Goal: Transaction & Acquisition: Purchase product/service

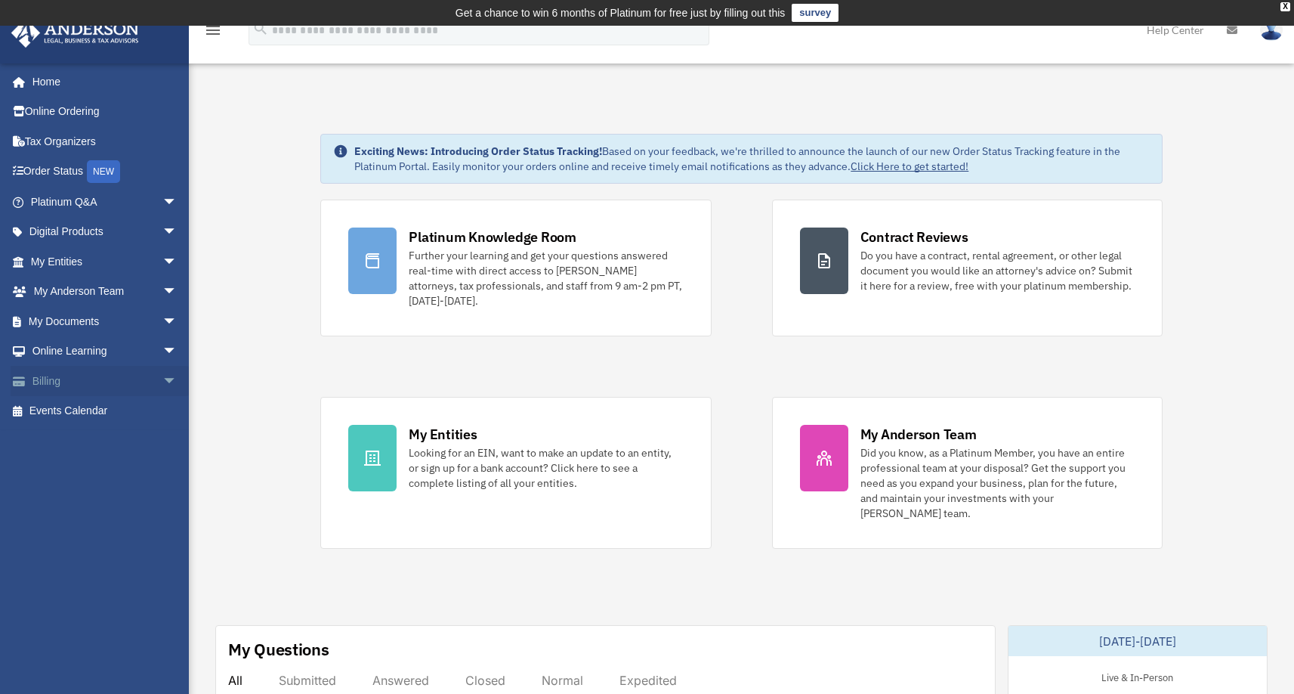
click at [116, 390] on link "Billing arrow_drop_down" at bounding box center [106, 381] width 190 height 30
click at [162, 377] on span "arrow_drop_down" at bounding box center [177, 381] width 30 height 31
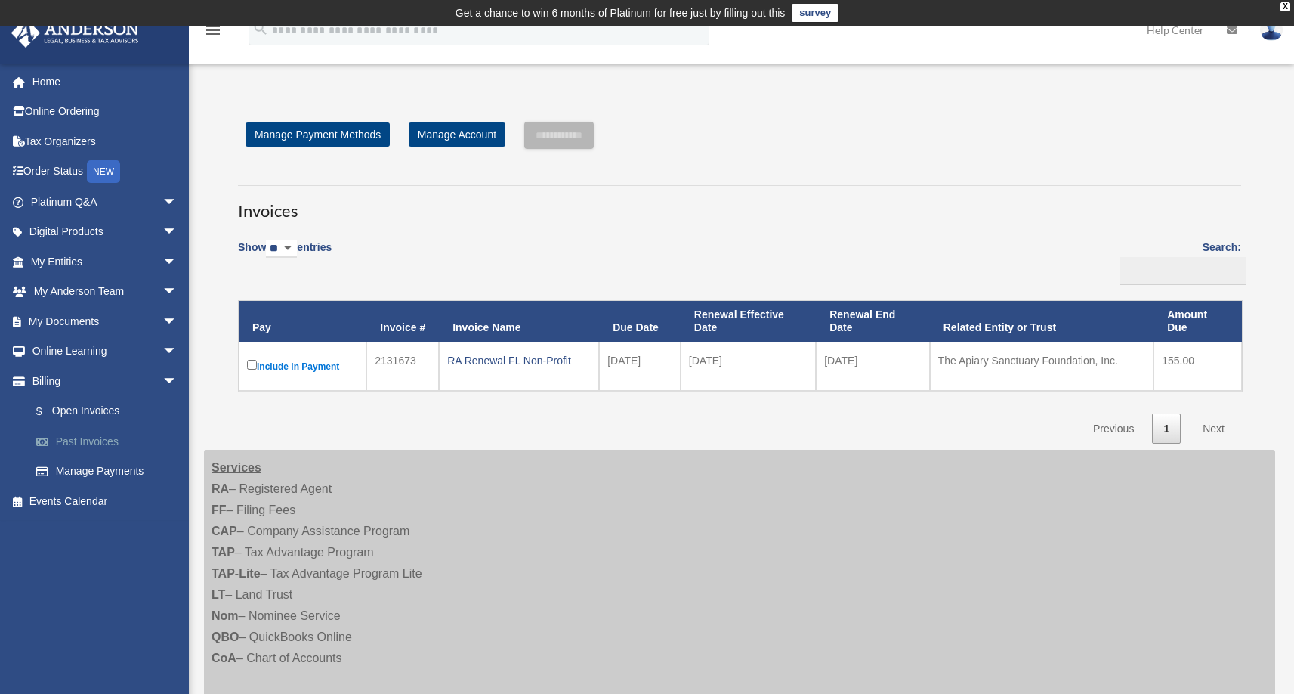
click at [78, 451] on link "Past Invoices" at bounding box center [110, 441] width 179 height 30
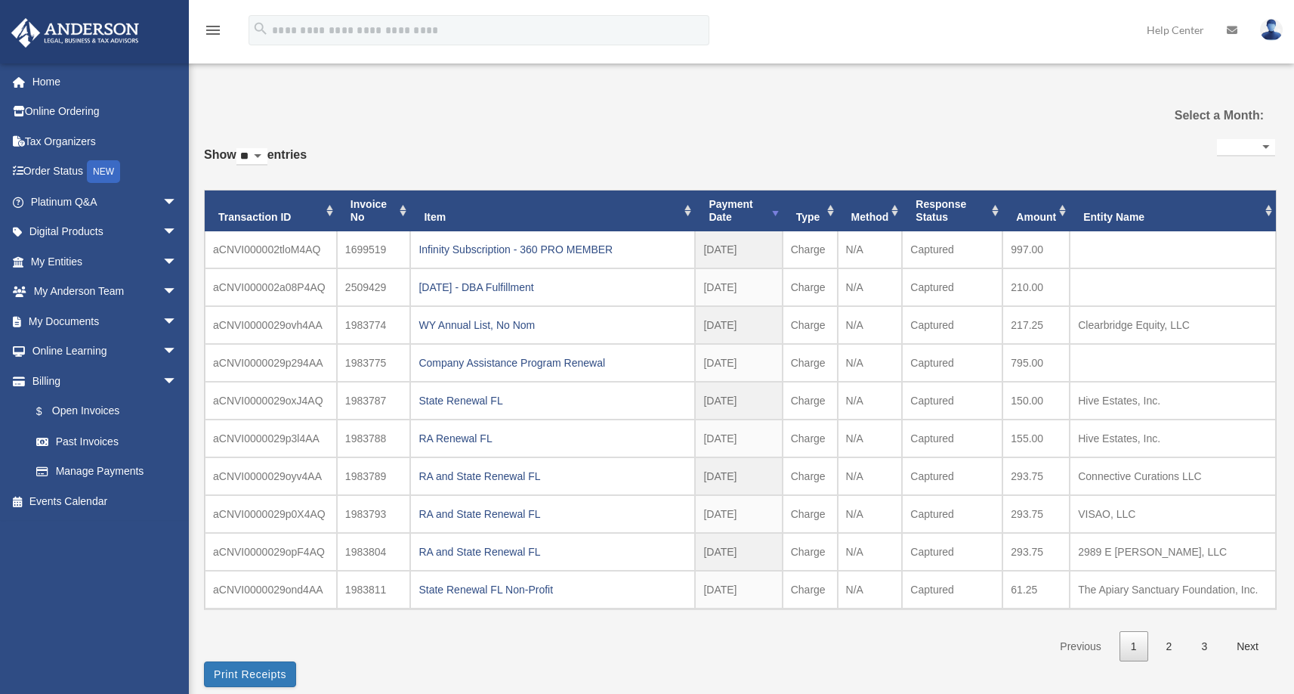
select select
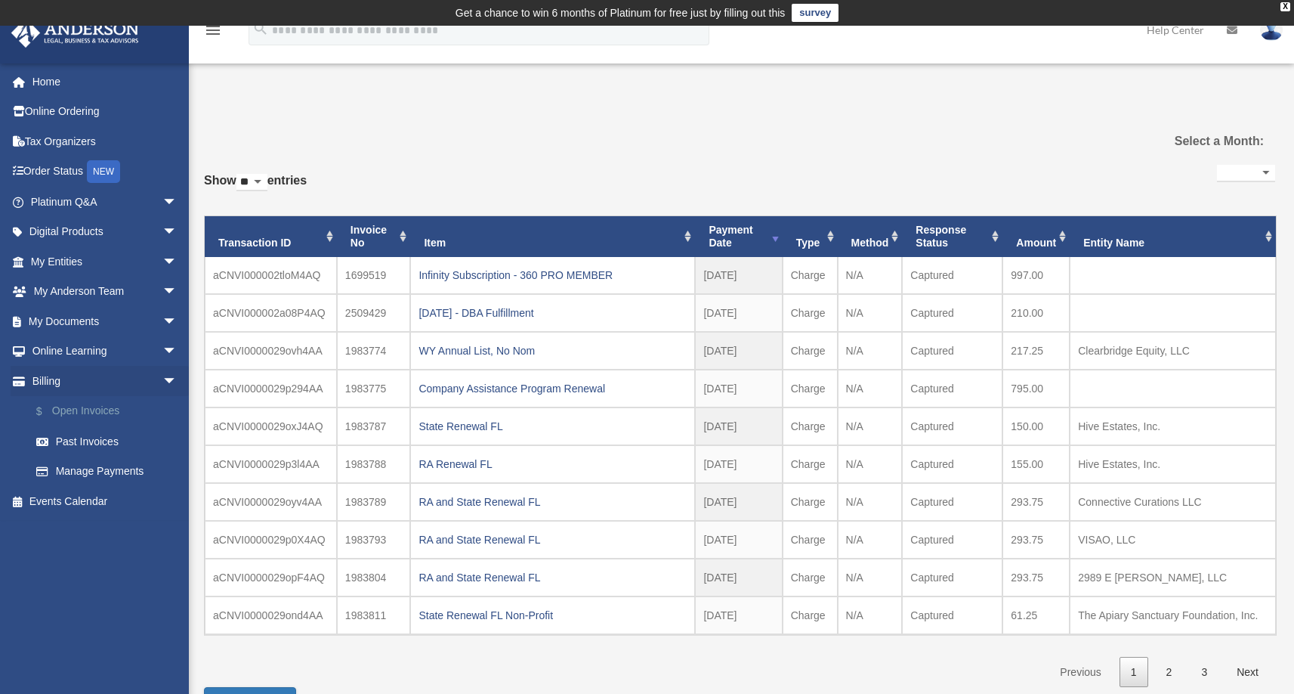
click at [83, 413] on link "$ Open Invoices" at bounding box center [110, 411] width 179 height 31
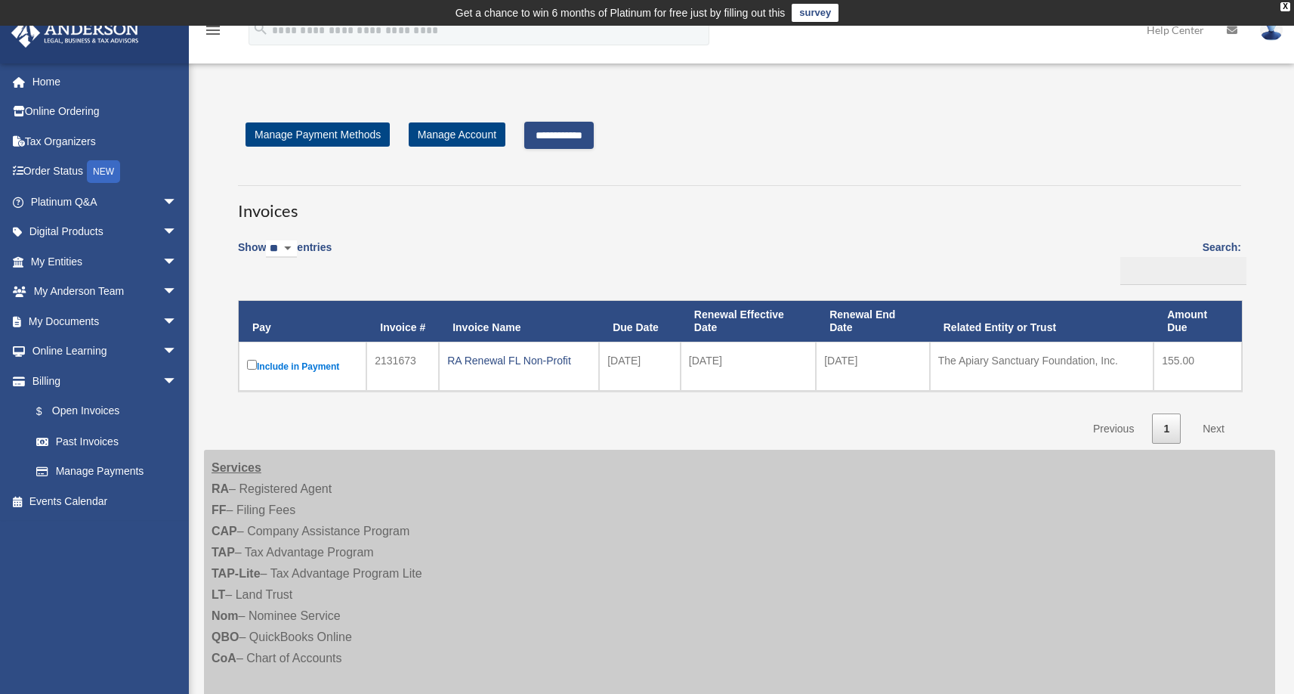
click at [582, 140] on input "**********" at bounding box center [559, 135] width 70 height 27
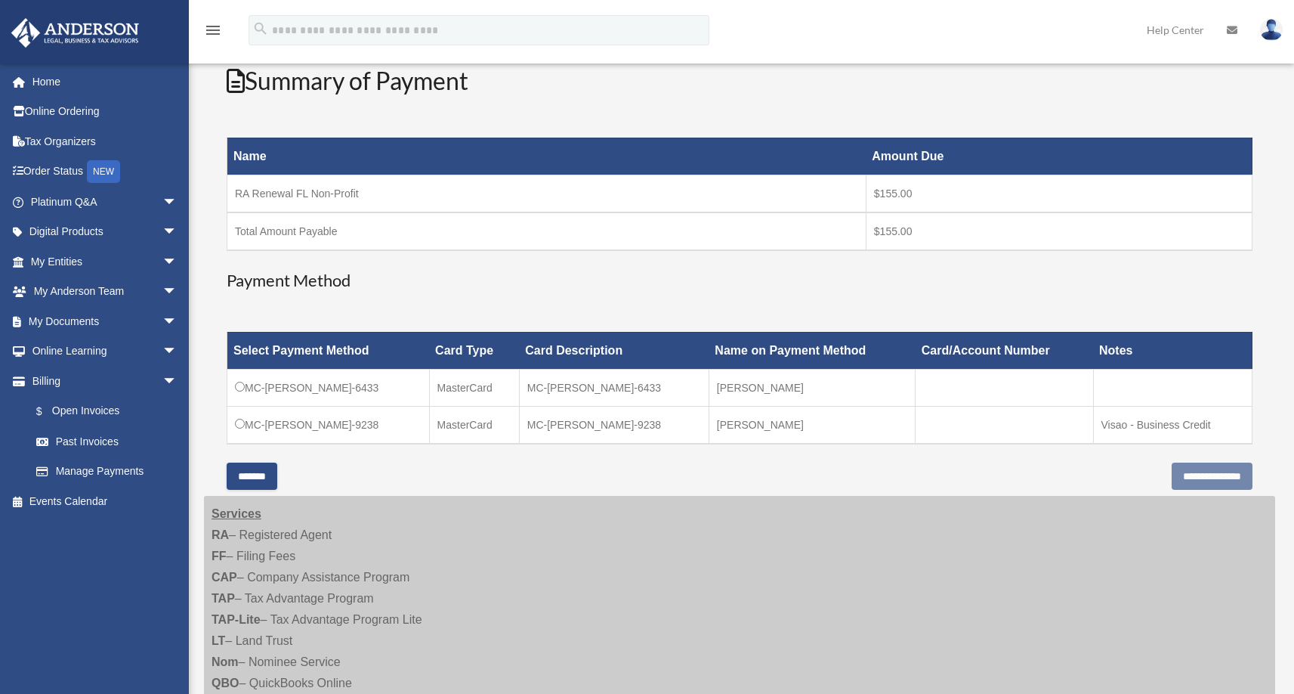
scroll to position [206, 0]
click at [1191, 470] on input "**********" at bounding box center [1212, 475] width 81 height 27
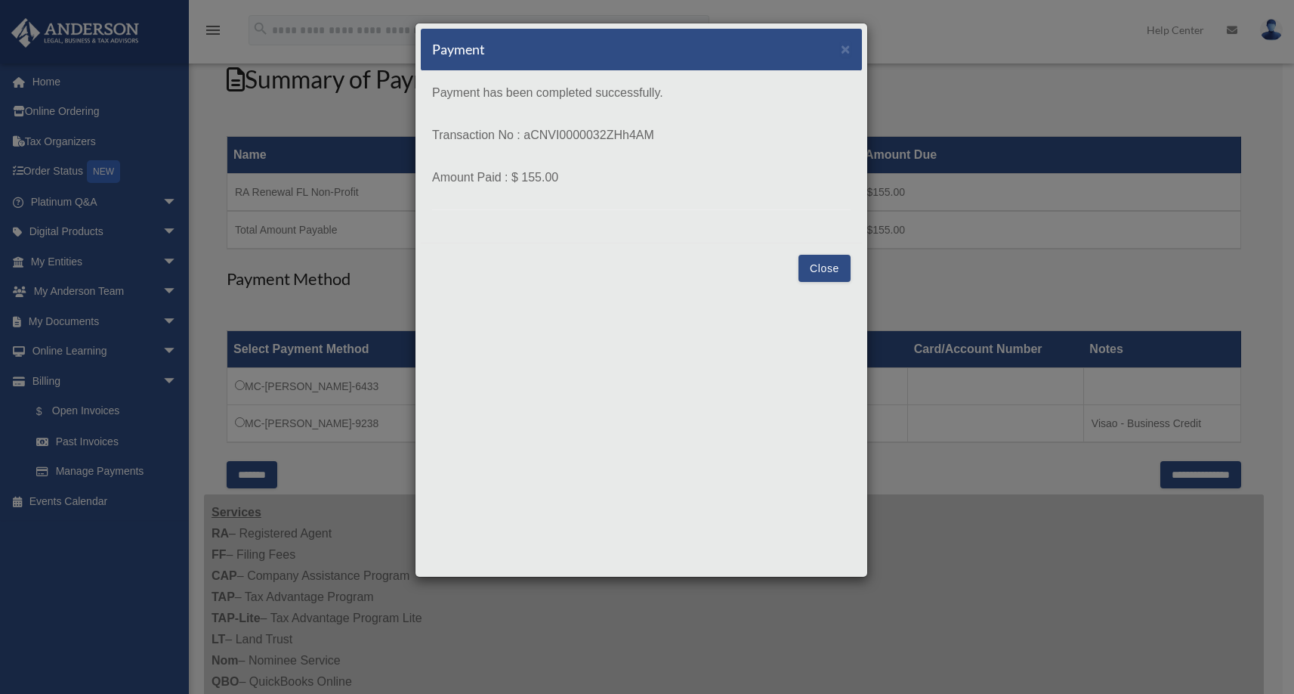
click at [813, 271] on button "Close" at bounding box center [825, 268] width 52 height 27
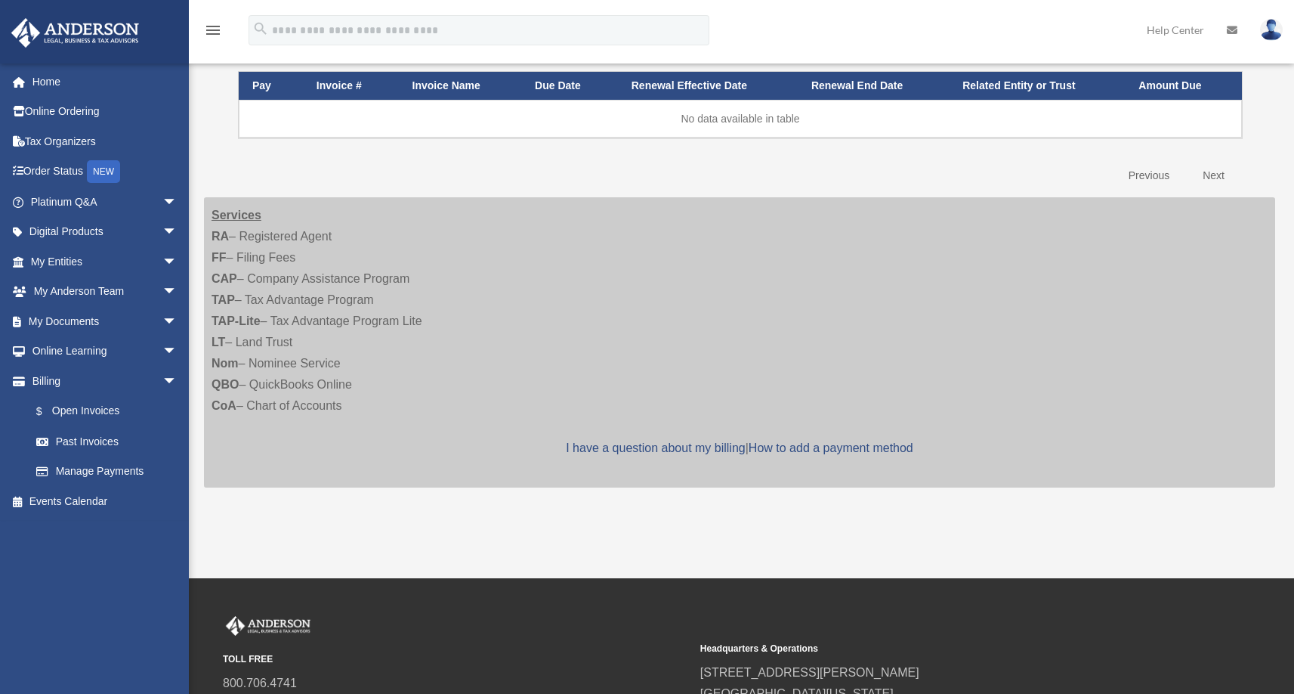
scroll to position [232, 0]
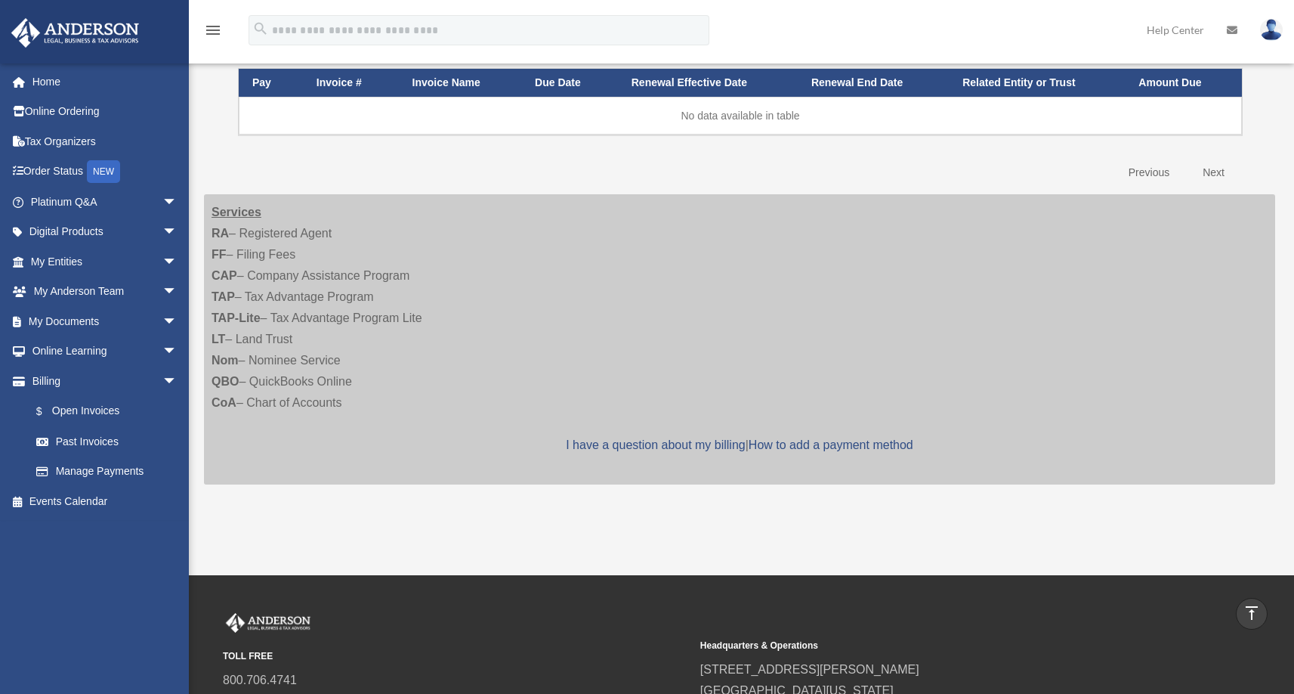
click at [1270, 30] on img at bounding box center [1271, 30] width 23 height 22
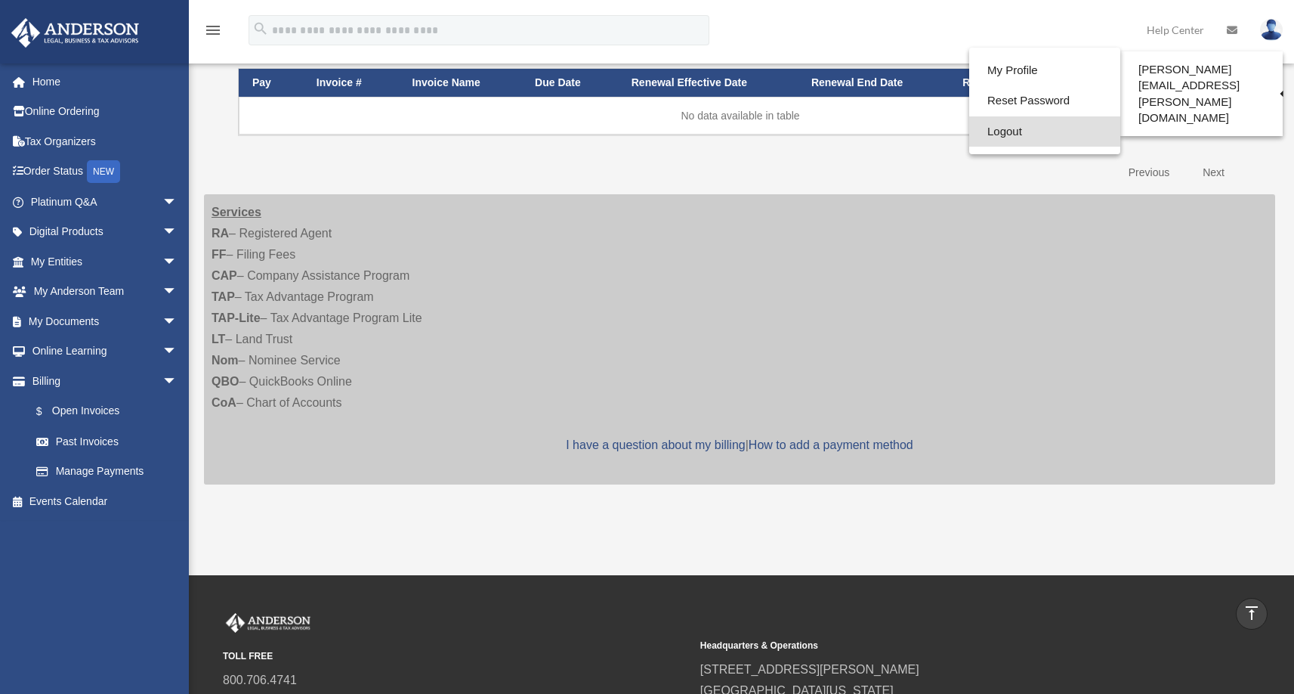
click at [990, 131] on link "Logout" at bounding box center [1045, 131] width 151 height 31
